Goal: Information Seeking & Learning: Find specific fact

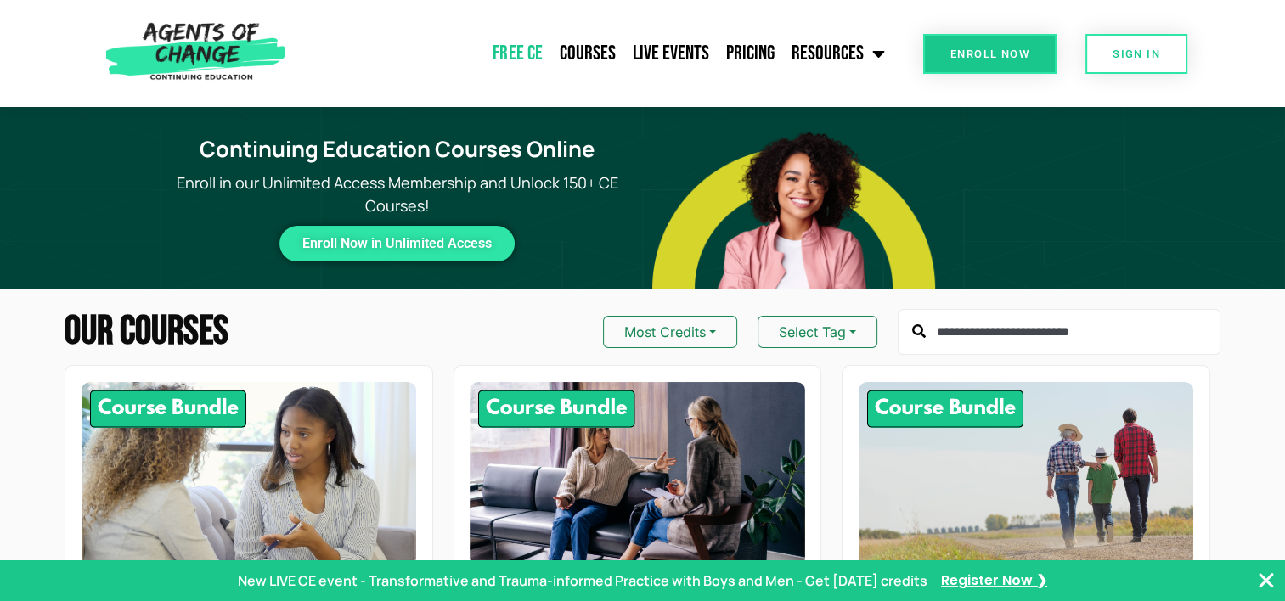
click at [510, 44] on link "Free CE" at bounding box center [517, 53] width 66 height 42
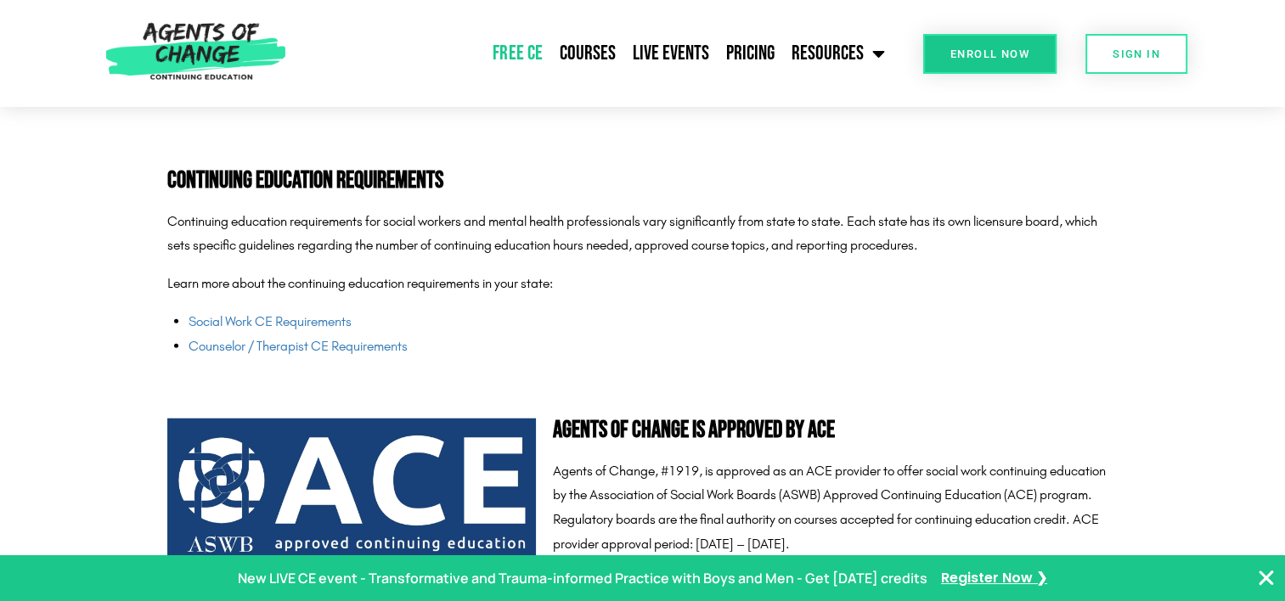
scroll to position [4252, 0]
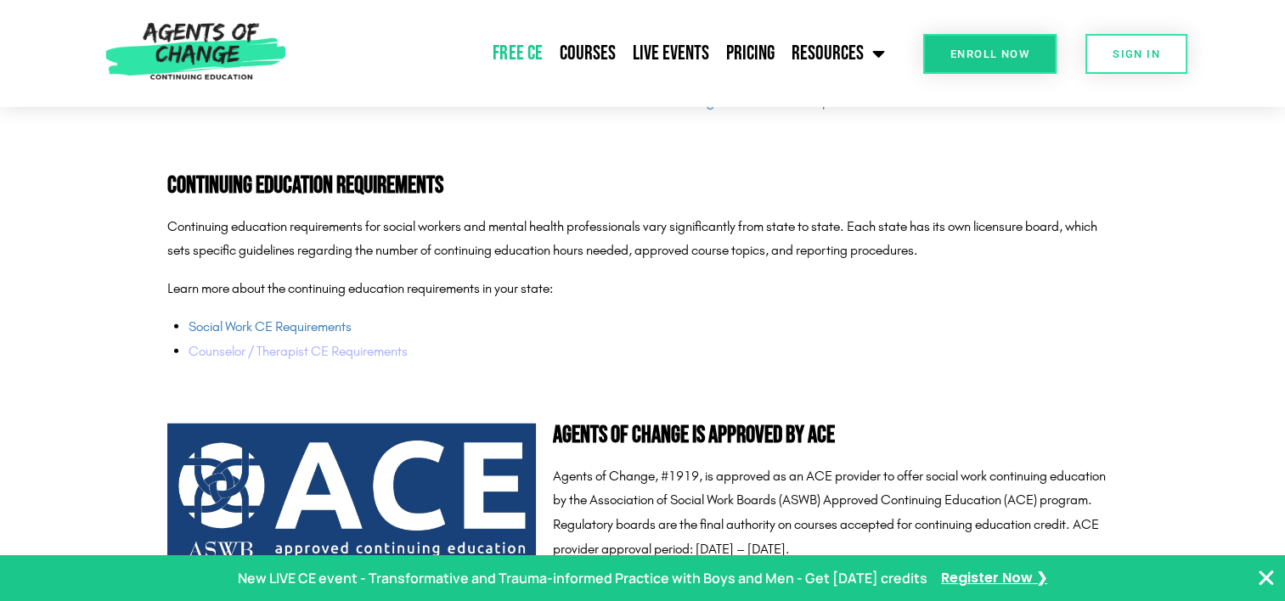
click at [390, 353] on link "Counselor / Therapist CE Requirements" at bounding box center [298, 351] width 219 height 16
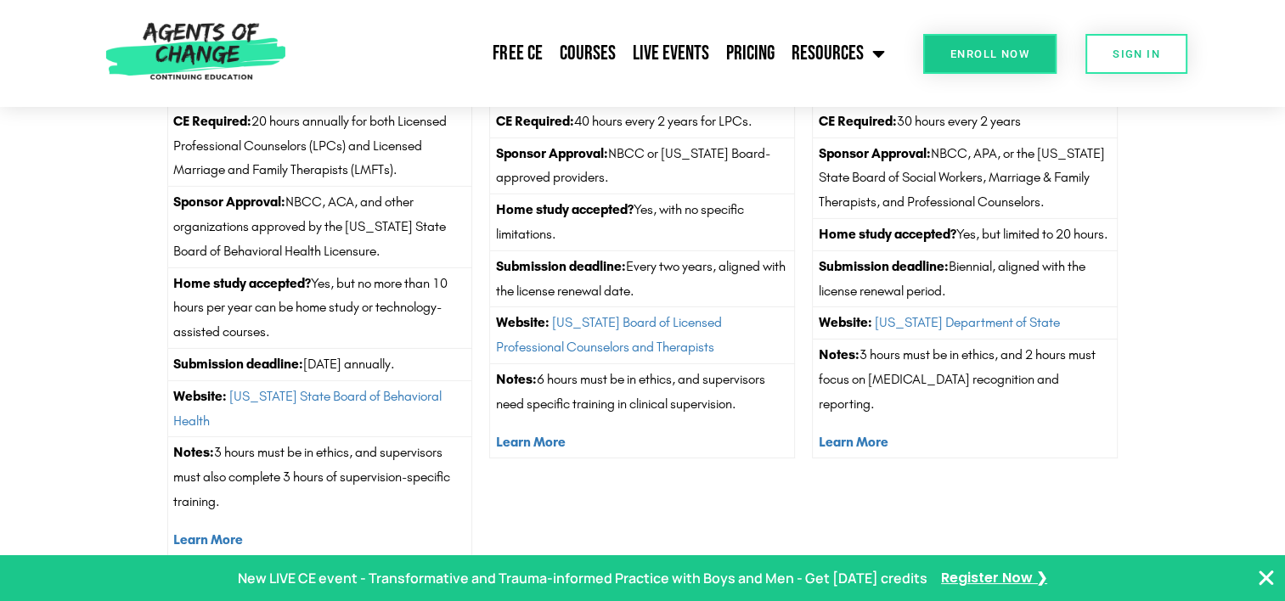
scroll to position [5382, 0]
click at [1182, 302] on section "[US_STATE] CE Required: 20 hours annually for both Licensed Professional Counse…" at bounding box center [642, 322] width 1285 height 515
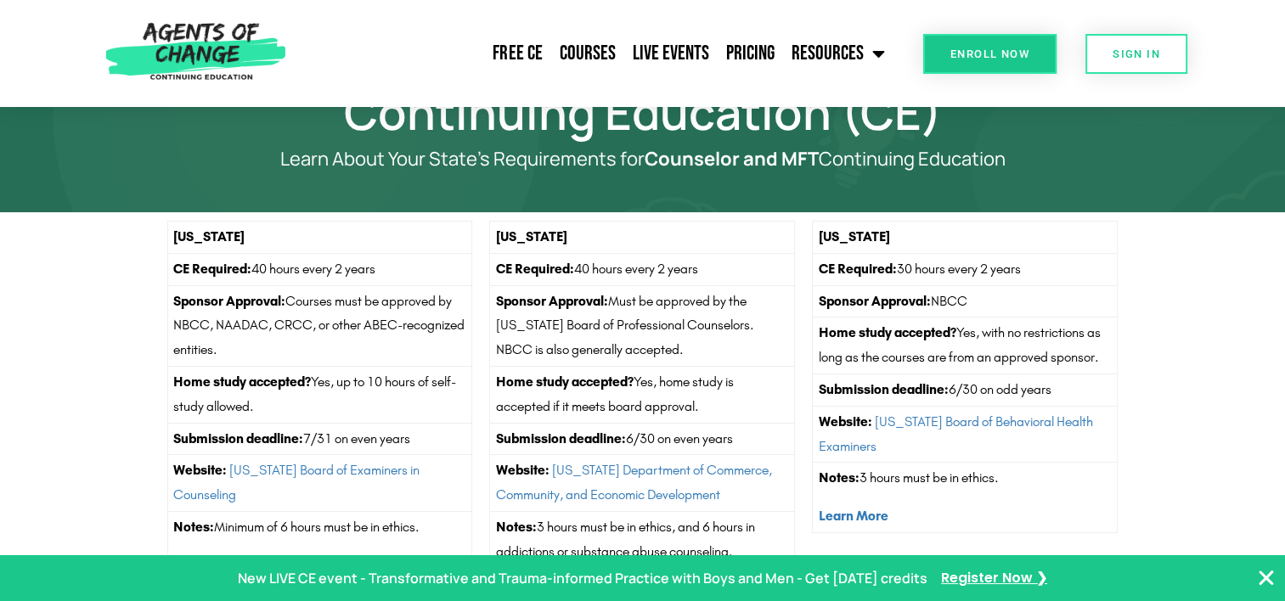
scroll to position [0, 0]
